Goal: Information Seeking & Learning: Learn about a topic

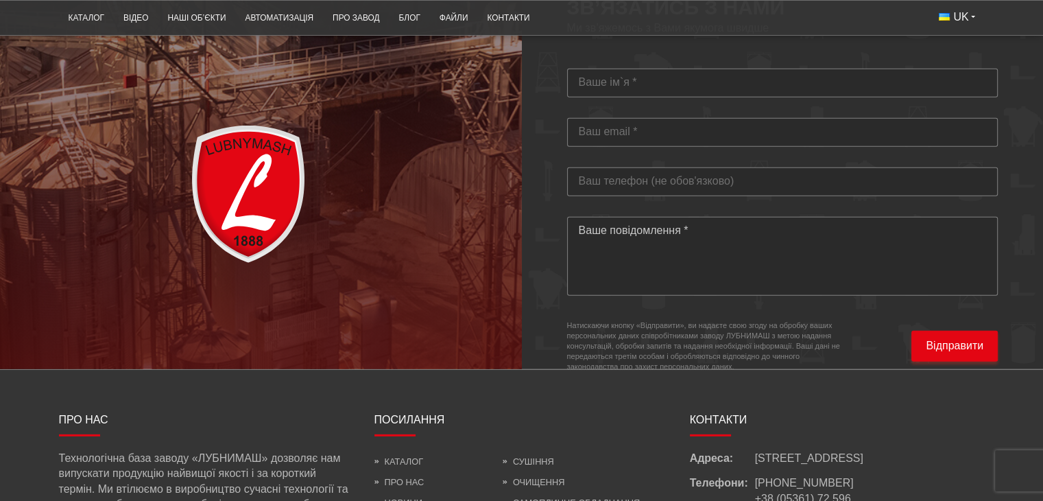
scroll to position [4144, 0]
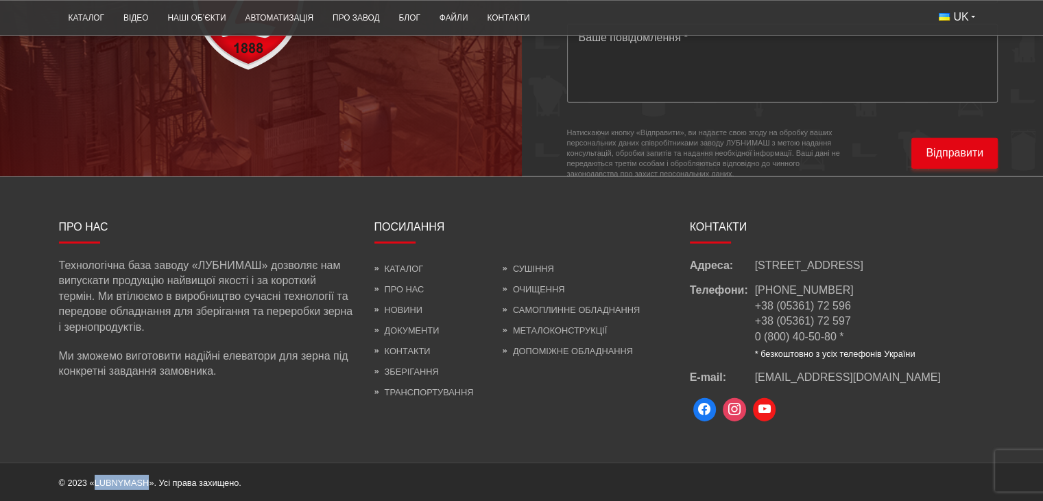
drag, startPoint x: 93, startPoint y: 481, endPoint x: 146, endPoint y: 482, distance: 53.5
click at [146, 482] on span "© 2023 «LUBNYMASH». Усі права захищено." at bounding box center [150, 482] width 182 height 10
copy span "LUBNYMASH"
click at [403, 284] on link "Про нас" at bounding box center [400, 289] width 50 height 10
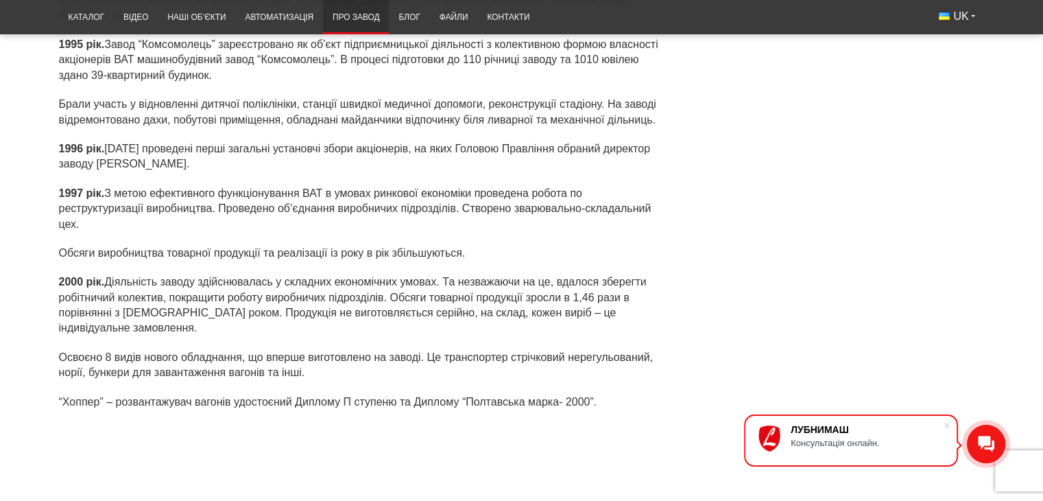
scroll to position [3758, 0]
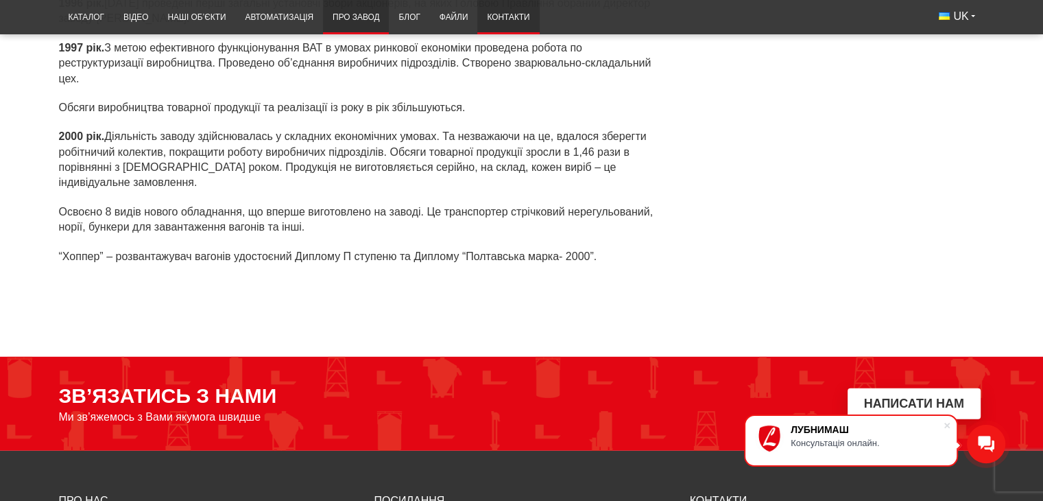
click at [519, 14] on link "Контакти" at bounding box center [508, 17] width 62 height 27
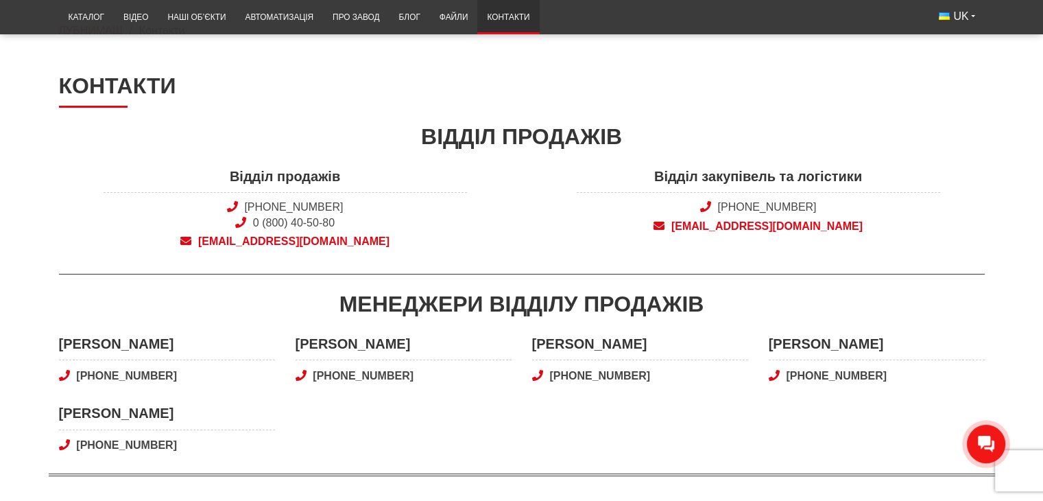
click at [453, 171] on span "Відділ продажів" at bounding box center [286, 180] width 364 height 27
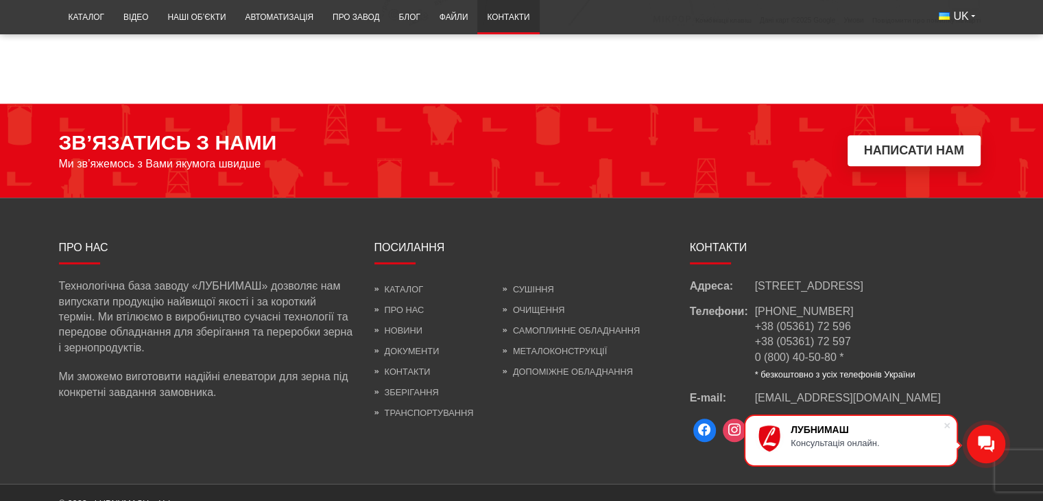
scroll to position [1297, 0]
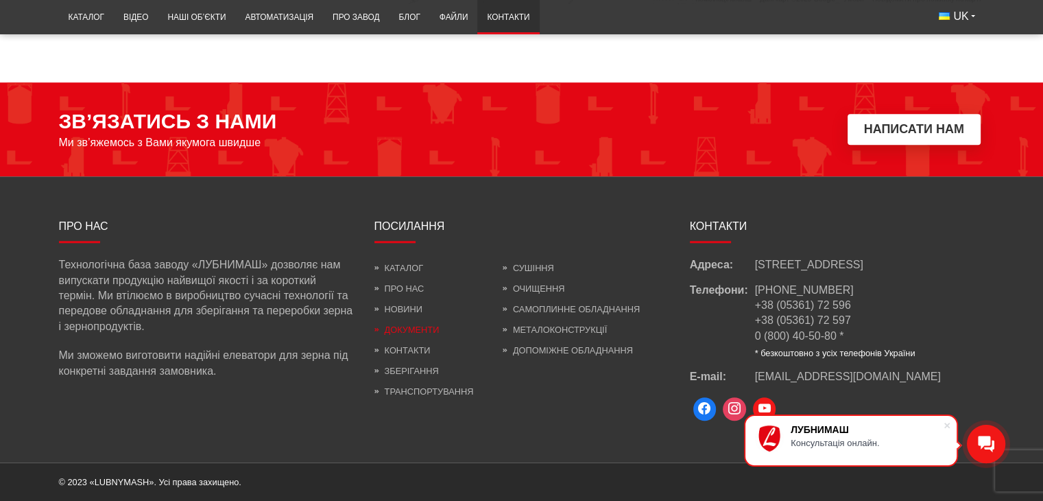
click at [416, 324] on link "Документи" at bounding box center [407, 329] width 65 height 10
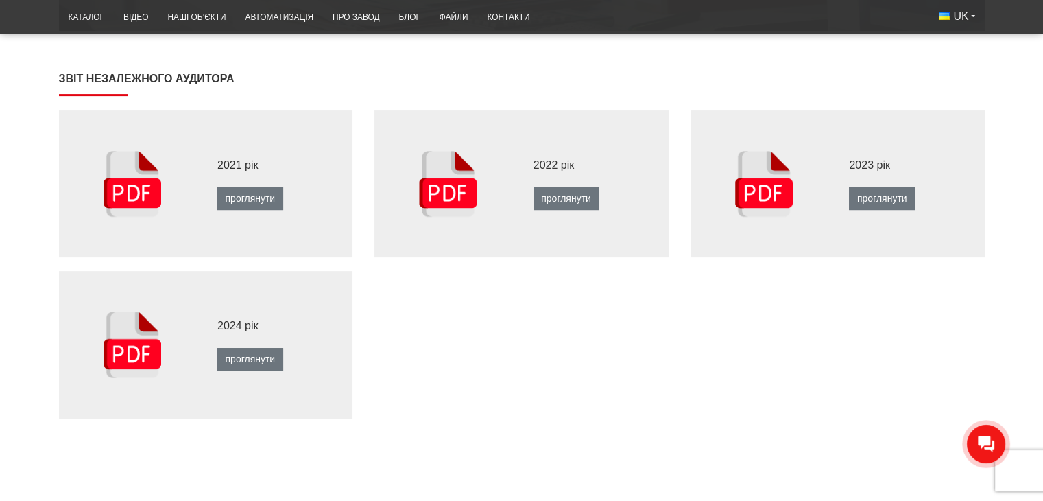
scroll to position [428, 0]
click at [243, 357] on link "проглянути" at bounding box center [250, 358] width 66 height 23
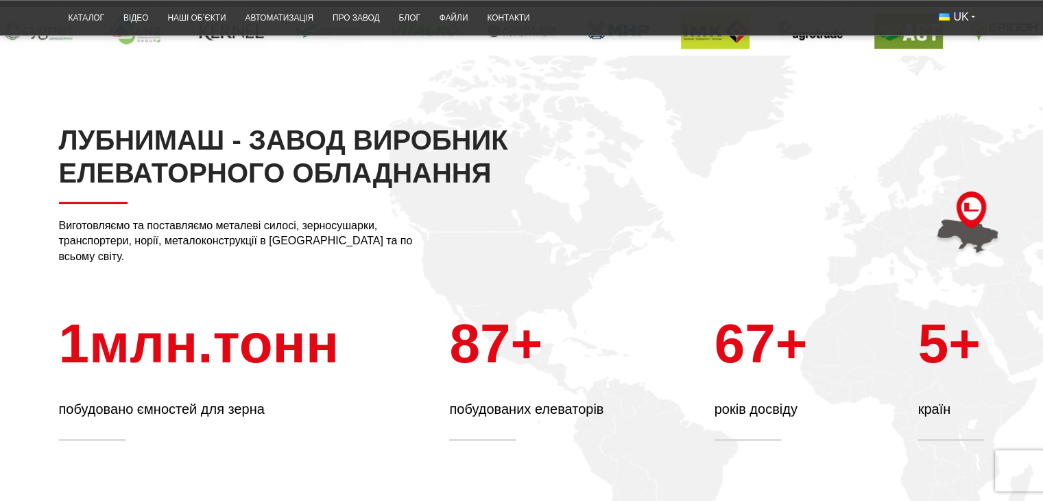
scroll to position [450, 0]
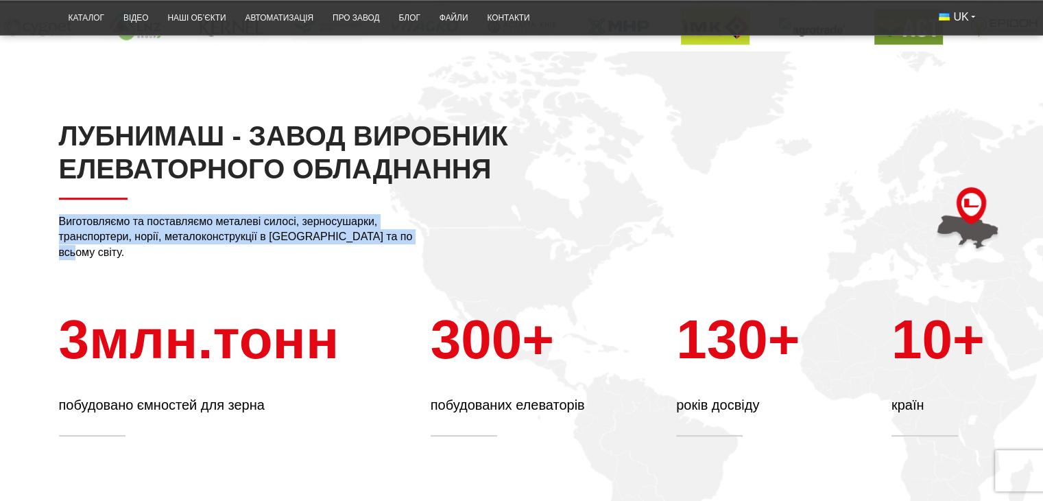
drag, startPoint x: 56, startPoint y: 223, endPoint x: 402, endPoint y: 238, distance: 346.0
click at [402, 238] on div "ЛУБНИМАШ - ЗАВОД ВИРОБНИК ЕЛЕВАТОРНОГО ОБЛАДНАННЯ Виготовляємо та поставляємо м…" at bounding box center [522, 277] width 947 height 317
copy p "Виготовляємо та поставляємо металеві силосі, зерносушарки, транспортери, норії,…"
